Goal: Information Seeking & Learning: Learn about a topic

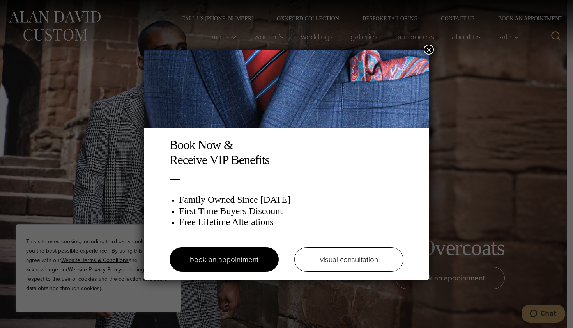
click at [428, 45] on button "×" at bounding box center [429, 49] width 10 height 10
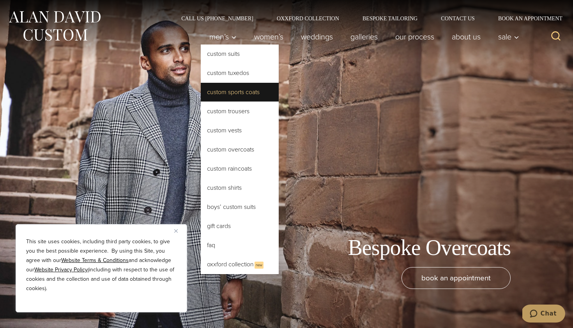
click at [229, 91] on link "Custom Sports Coats" at bounding box center [240, 92] width 78 height 19
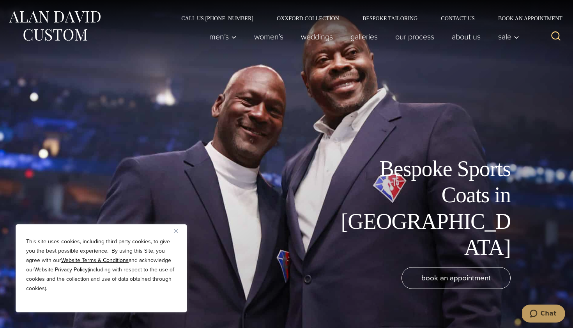
click at [176, 230] on img "Close" at bounding box center [176, 231] width 4 height 4
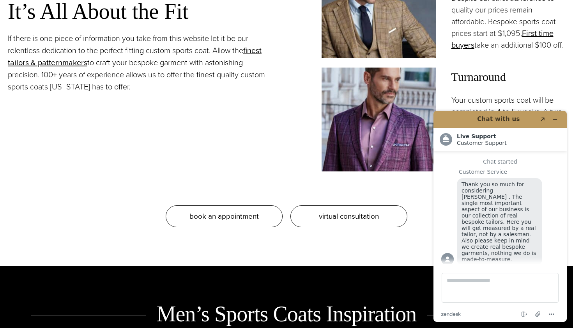
scroll to position [764, 0]
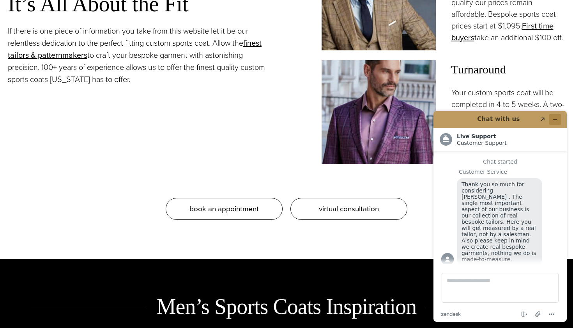
click at [559, 118] on button "Minimize widget" at bounding box center [555, 119] width 12 height 11
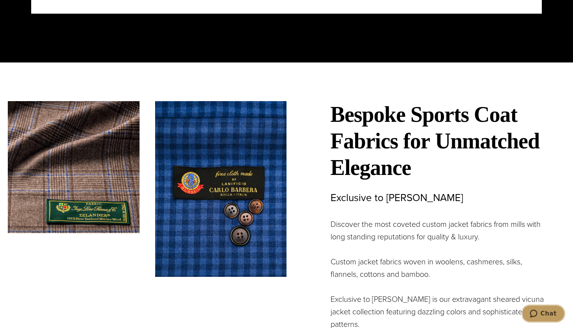
scroll to position [2144, 0]
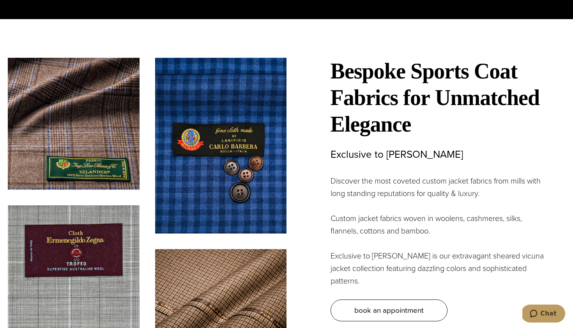
click at [293, 159] on div "Bespoke Sports Coat Fabrics for Unmatched Elegance Exclusive to Alan David Disc…" at bounding box center [426, 204] width 279 height 293
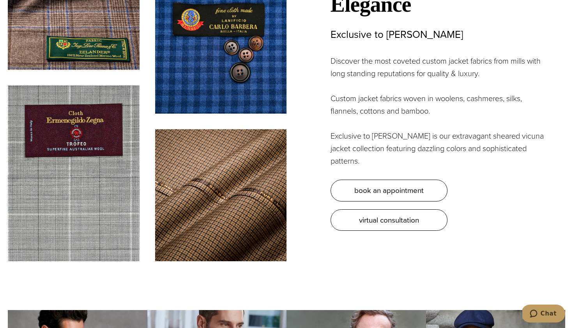
scroll to position [2414, 0]
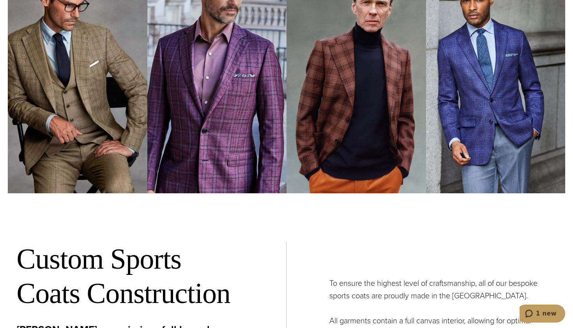
scroll to position [2655, 0]
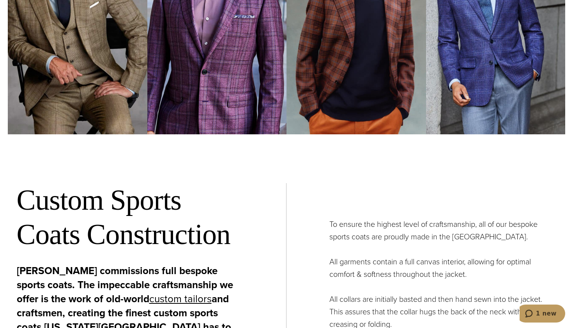
click at [295, 183] on div "Custom Sports Coats Construction Alan David commissions full bespoke sports coa…" at bounding box center [287, 299] width 556 height 310
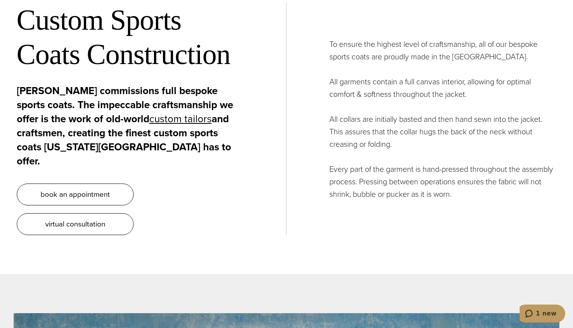
scroll to position [2835, 0]
click at [295, 183] on div "To ensure the highest level of craftsmanship, all of our bespoke sports coats a…" at bounding box center [422, 119] width 270 height 162
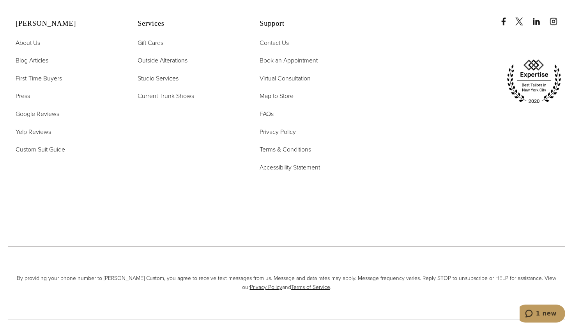
scroll to position [4822, 0]
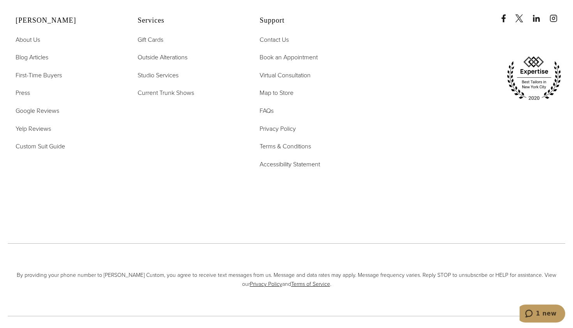
click at [545, 58] on img at bounding box center [534, 78] width 62 height 50
click at [537, 53] on img at bounding box center [534, 78] width 62 height 50
